Goal: Task Accomplishment & Management: Use online tool/utility

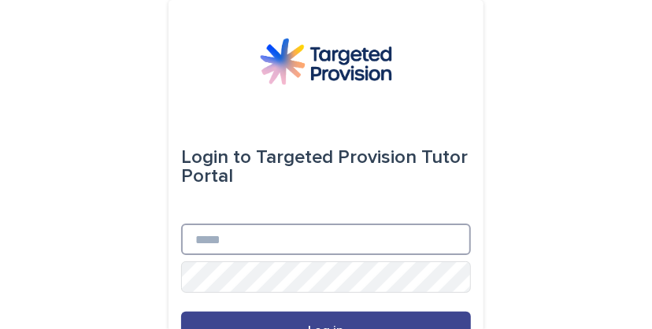
type input "**********"
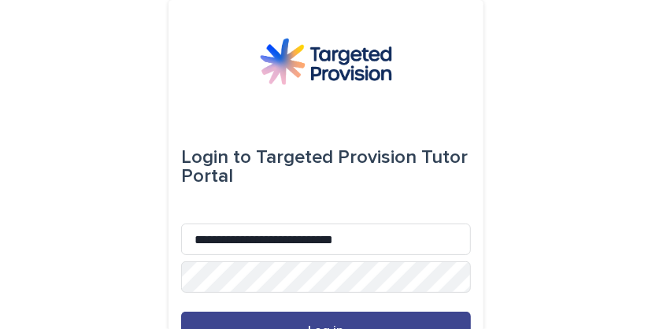
click at [326, 317] on button "Log in" at bounding box center [326, 331] width 290 height 38
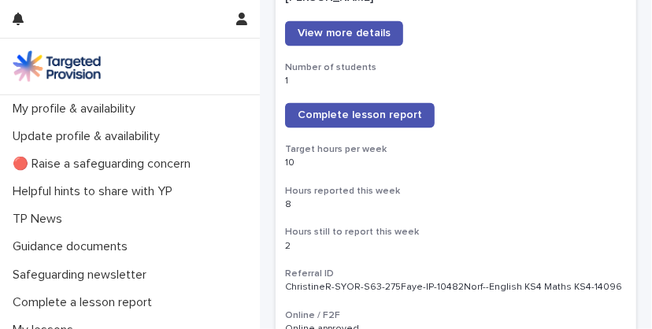
scroll to position [1279, 0]
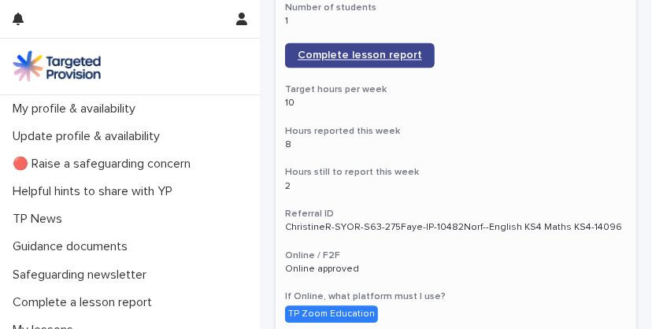
click at [387, 57] on span "Complete lesson report" at bounding box center [360, 55] width 124 height 11
